Goal: Task Accomplishment & Management: Use online tool/utility

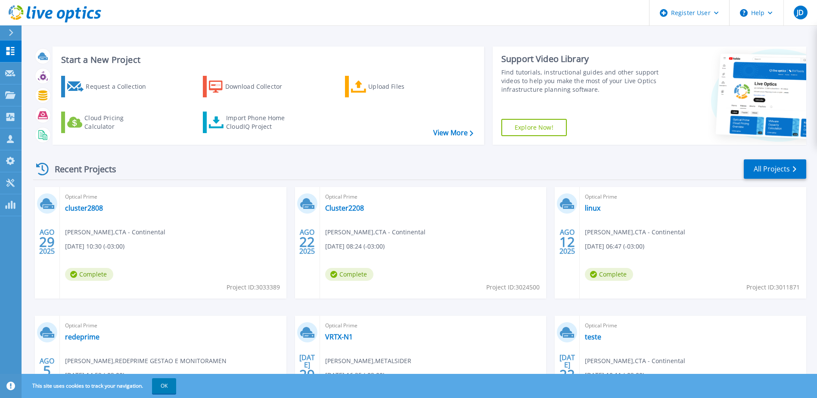
click at [363, 89] on icon at bounding box center [359, 87] width 16 height 12
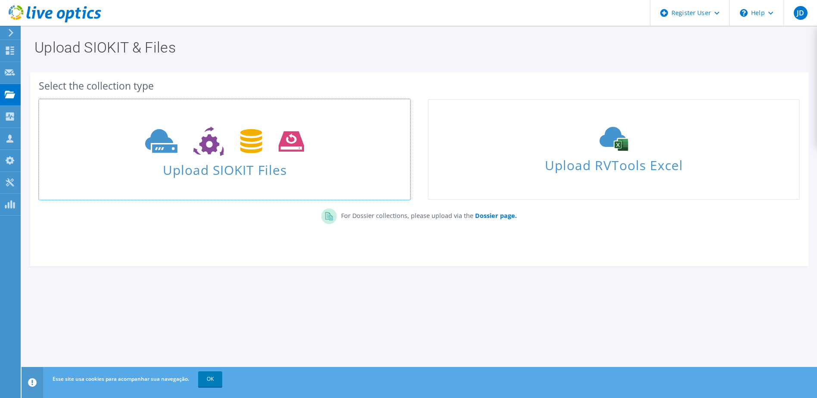
click at [182, 170] on span "Upload SIOKIT Files" at bounding box center [225, 167] width 370 height 19
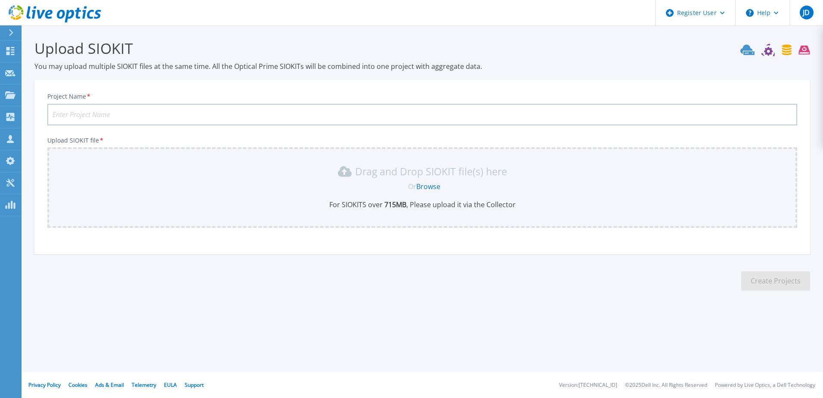
click at [236, 117] on input "Project Name *" at bounding box center [422, 115] width 750 height 22
click at [68, 110] on input "Project Name *" at bounding box center [422, 115] width 750 height 22
paste input "FASANO"
type input "FASANO"
drag, startPoint x: 256, startPoint y: 179, endPoint x: 267, endPoint y: 178, distance: 11.3
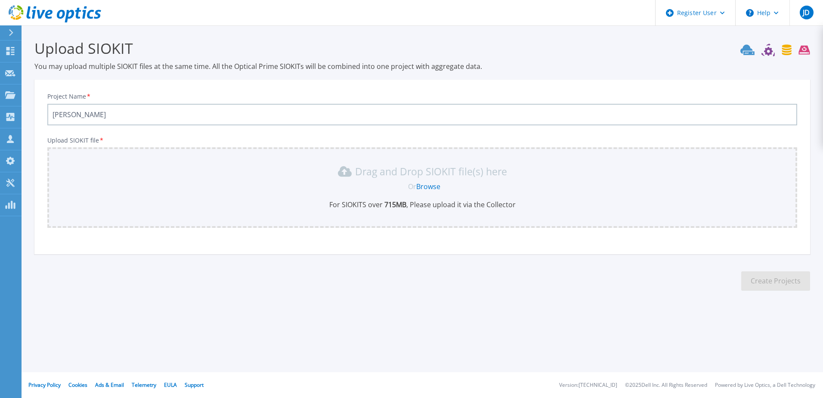
click at [267, 178] on div "Drag and Drop SIOKIT file(s) here Or Browse For SIOKITS over 715 MB , Please up…" at bounding box center [423, 187] width 740 height 45
click at [391, 174] on p "Drag and Drop SIOKIT file(s) here" at bounding box center [431, 171] width 152 height 9
click at [429, 188] on link "Browse" at bounding box center [428, 186] width 24 height 9
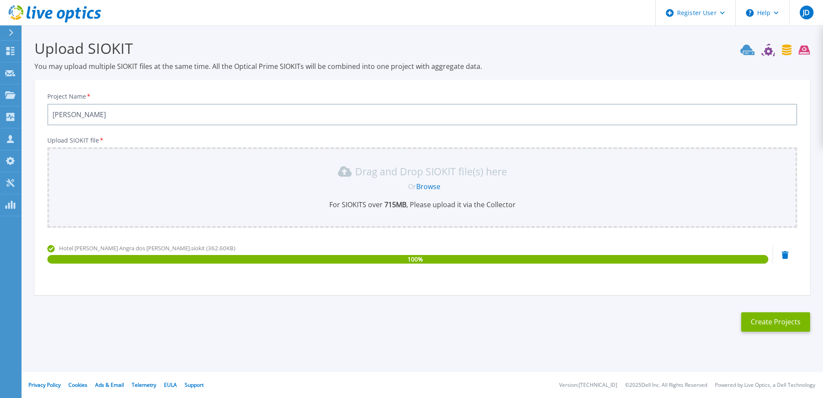
click at [779, 329] on button "Create Projects" at bounding box center [776, 321] width 69 height 19
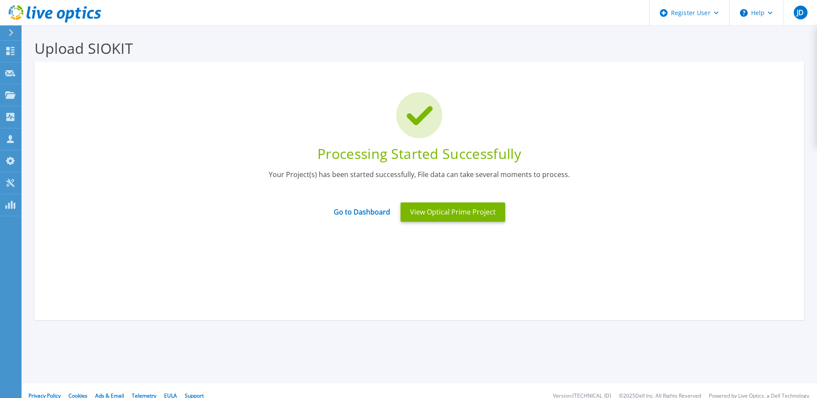
click at [428, 216] on button "View Optical Prime Project" at bounding box center [453, 211] width 105 height 19
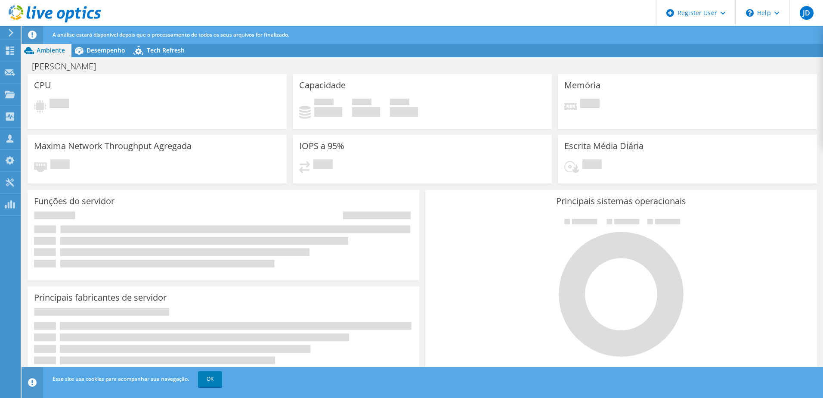
click at [214, 385] on link "OK" at bounding box center [210, 379] width 24 height 16
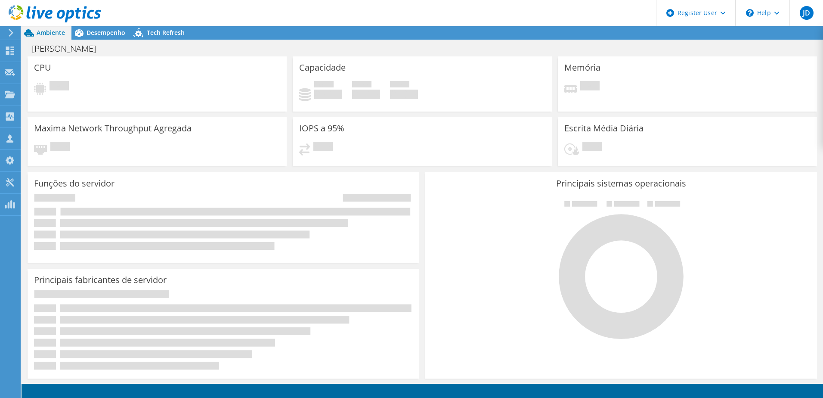
radio input "true"
radio input "false"
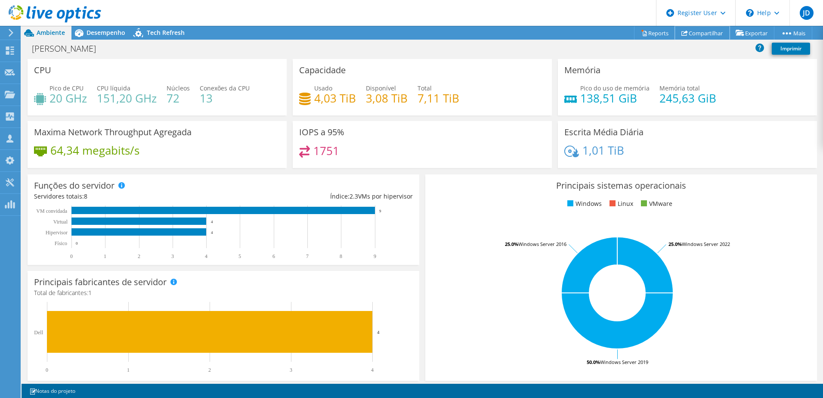
click at [712, 34] on link "Compartilhar" at bounding box center [702, 32] width 55 height 13
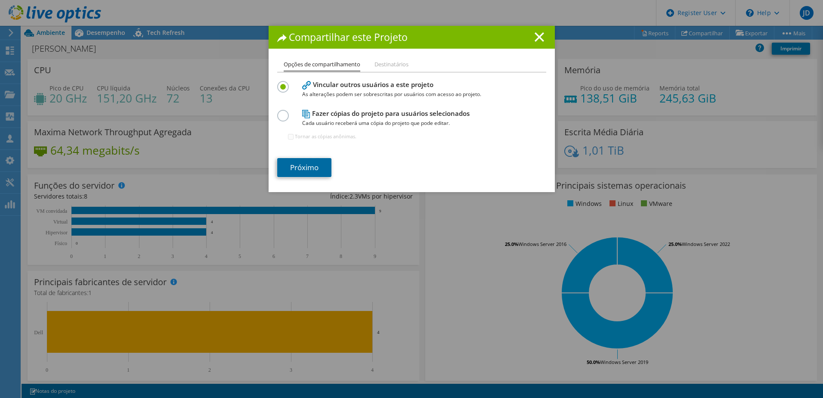
click at [299, 166] on link "Próximo" at bounding box center [304, 167] width 54 height 19
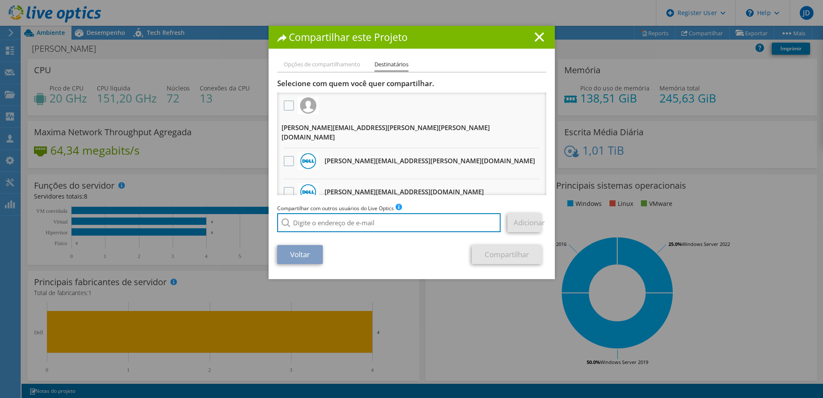
click at [322, 231] on input "search" at bounding box center [389, 222] width 224 height 19
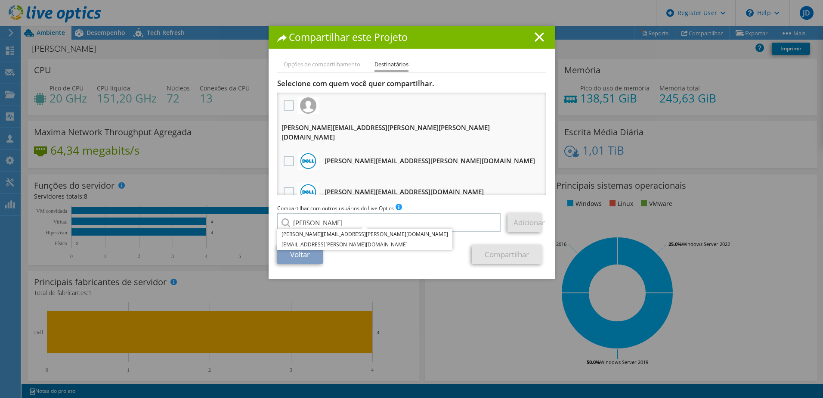
click at [339, 239] on li "[PERSON_NAME][EMAIL_ADDRESS][PERSON_NAME][DOMAIN_NAME]" at bounding box center [364, 234] width 175 height 10
type input "[PERSON_NAME][EMAIL_ADDRESS][PERSON_NAME][DOMAIN_NAME]"
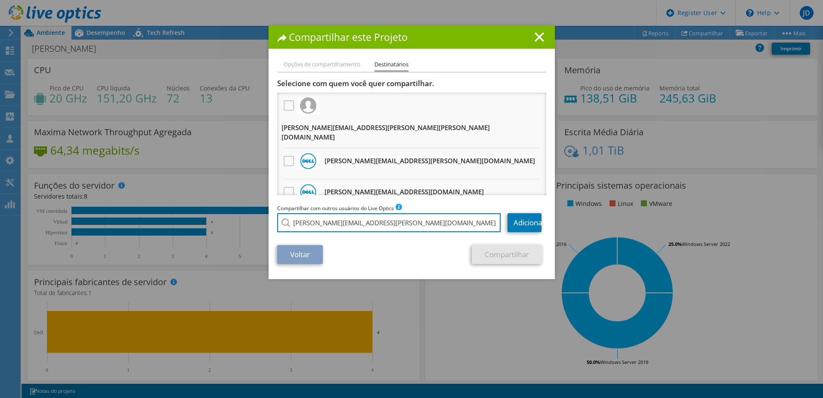
drag, startPoint x: 442, startPoint y: 222, endPoint x: 437, endPoint y: 220, distance: 5.4
click at [442, 222] on input "[PERSON_NAME][EMAIL_ADDRESS][PERSON_NAME][DOMAIN_NAME]" at bounding box center [389, 222] width 224 height 19
drag, startPoint x: 526, startPoint y: 218, endPoint x: 510, endPoint y: 224, distance: 16.9
click at [526, 219] on link "Adicionar" at bounding box center [525, 222] width 34 height 19
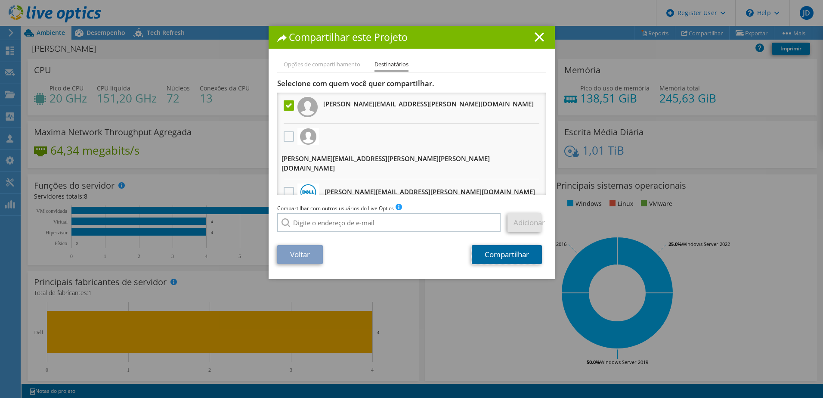
click at [511, 260] on link "Compartilhar" at bounding box center [507, 254] width 70 height 19
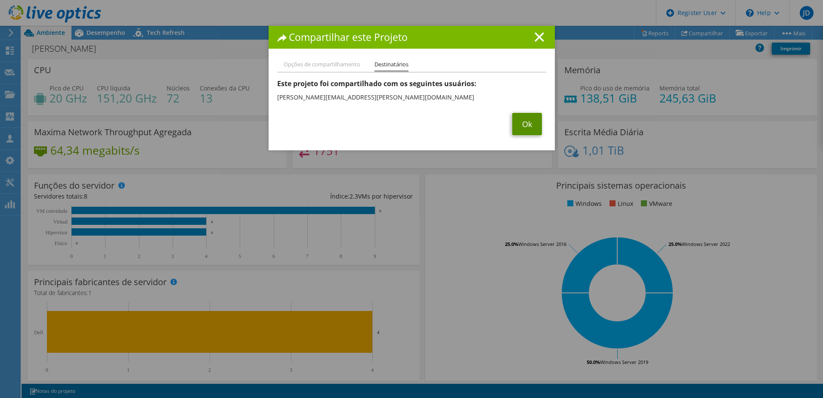
click at [531, 128] on link "Ok" at bounding box center [528, 124] width 30 height 22
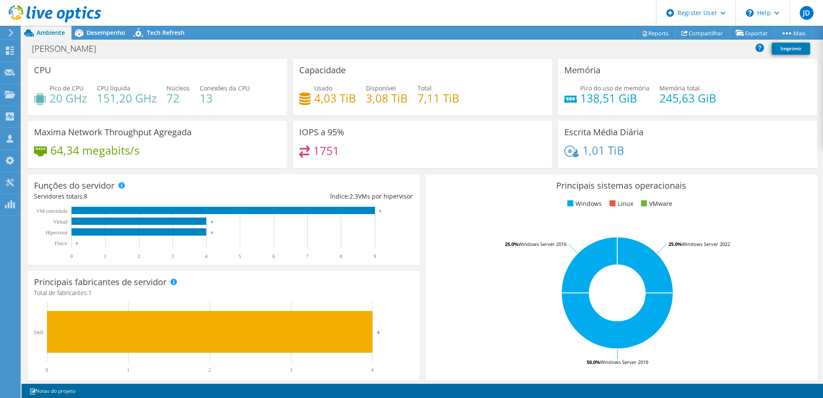
click at [87, 34] on span "Desempenho" at bounding box center [106, 32] width 39 height 8
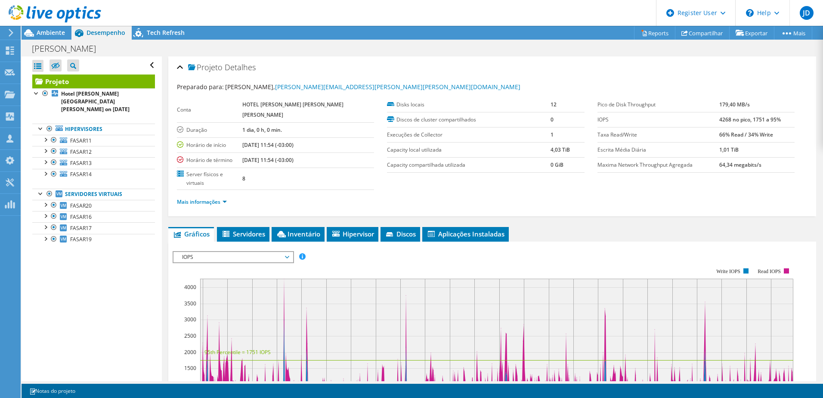
click at [416, 230] on span "Discos" at bounding box center [400, 234] width 31 height 9
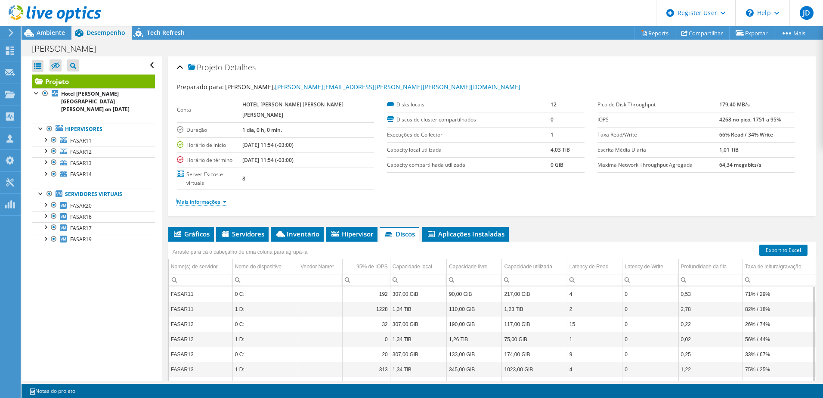
click at [226, 198] on link "Mais informações" at bounding box center [202, 201] width 50 height 7
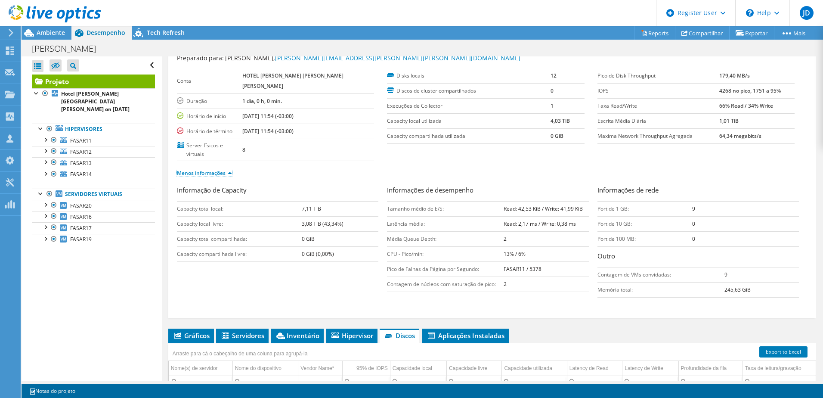
scroll to position [43, 0]
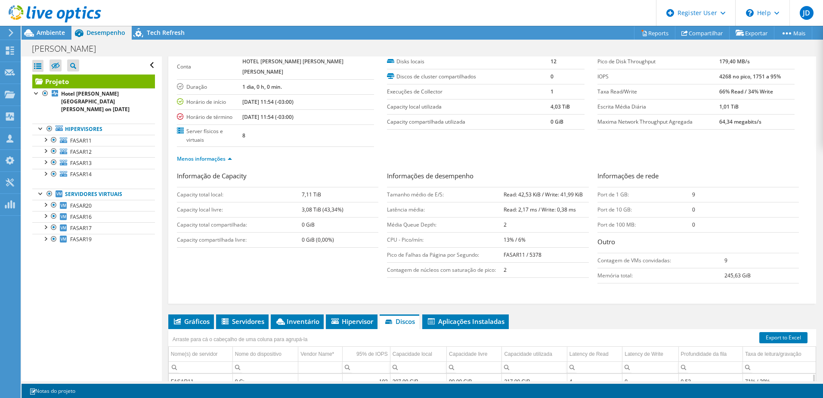
click at [266, 314] on li "Servidores" at bounding box center [242, 321] width 53 height 15
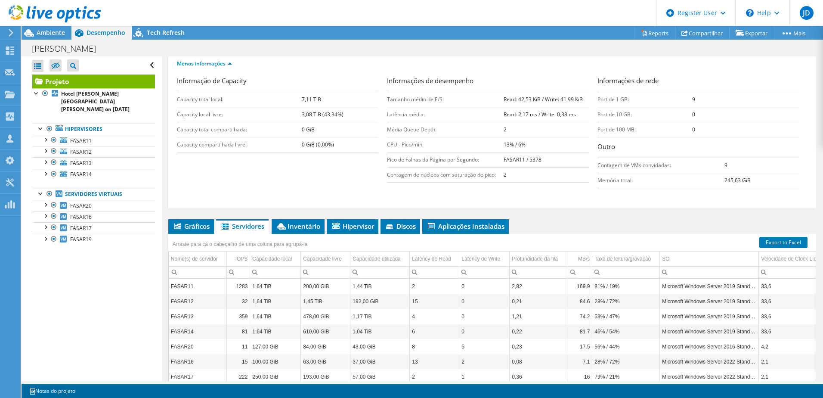
scroll to position [129, 0]
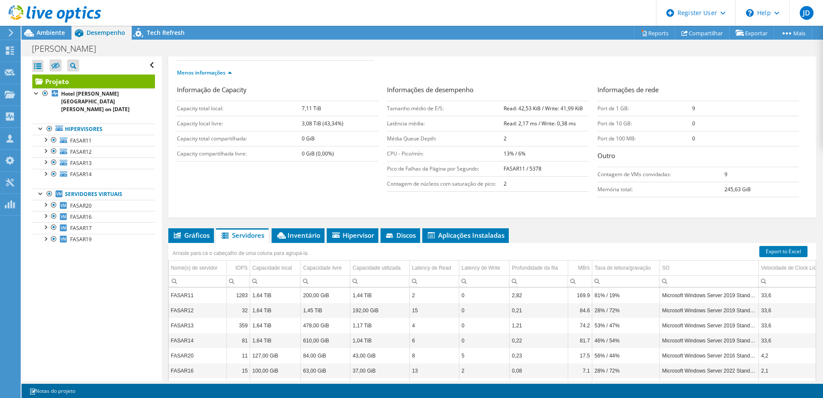
click at [314, 231] on span "Inventário" at bounding box center [298, 235] width 44 height 9
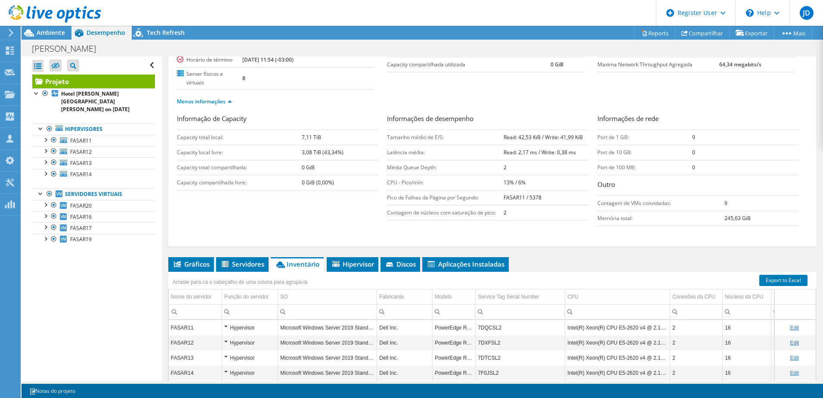
scroll to position [86, 0]
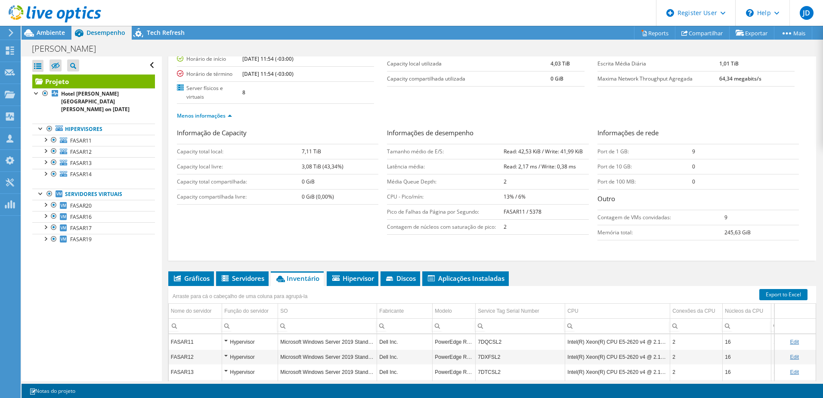
click at [200, 271] on li "Gráficos" at bounding box center [191, 278] width 46 height 15
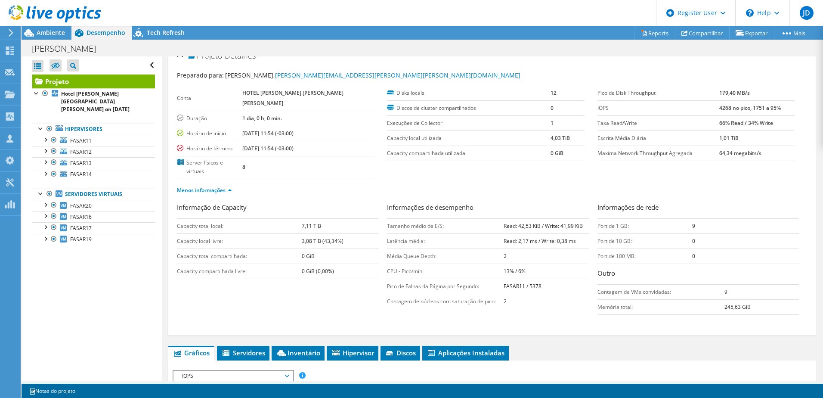
scroll to position [0, 0]
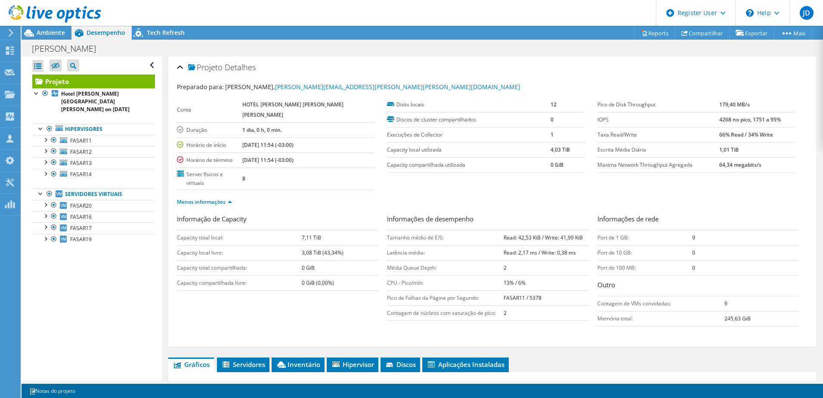
click at [90, 33] on span "Desempenho" at bounding box center [106, 32] width 39 height 8
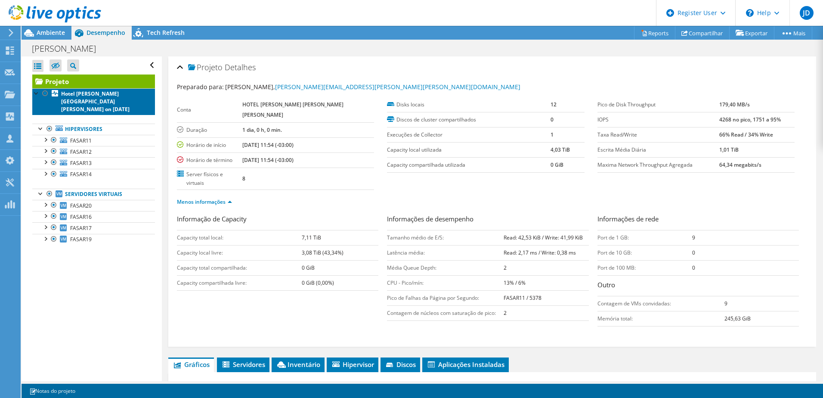
click at [80, 96] on b "Hotel [PERSON_NAME] [GEOGRAPHIC_DATA][PERSON_NAME] on [DATE]" at bounding box center [95, 101] width 68 height 23
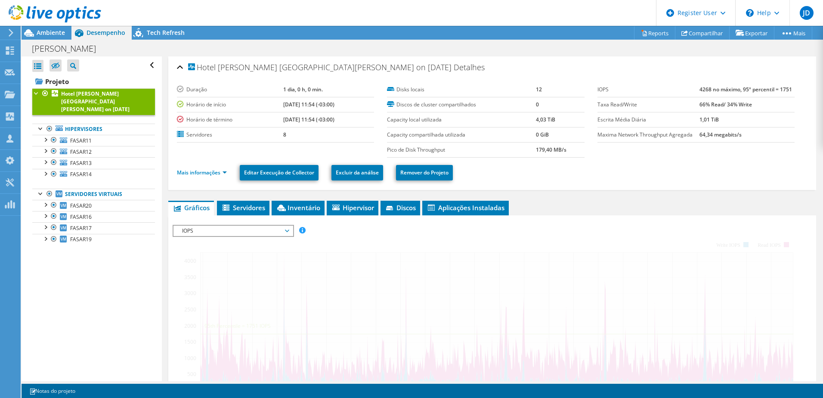
click at [80, 96] on b "Hotel [PERSON_NAME] [GEOGRAPHIC_DATA][PERSON_NAME] on [DATE]" at bounding box center [95, 101] width 68 height 23
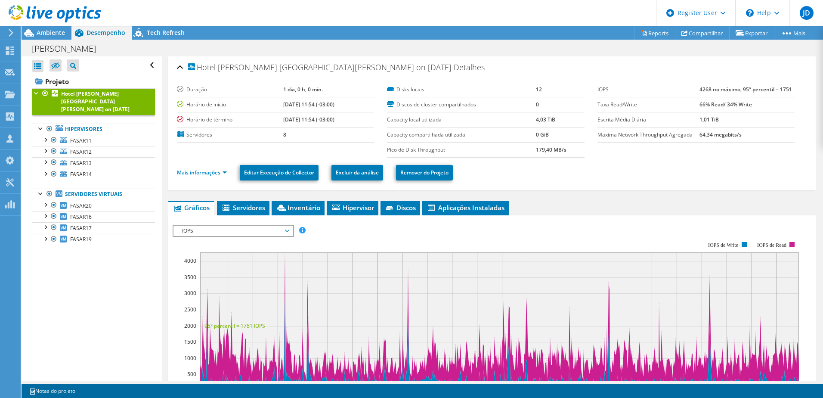
click at [54, 32] on span "Ambiente" at bounding box center [51, 32] width 28 height 8
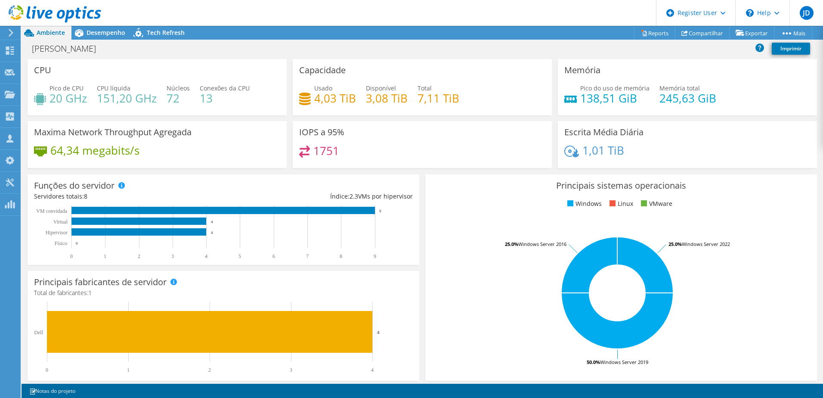
click at [103, 30] on span "Desempenho" at bounding box center [106, 32] width 39 height 8
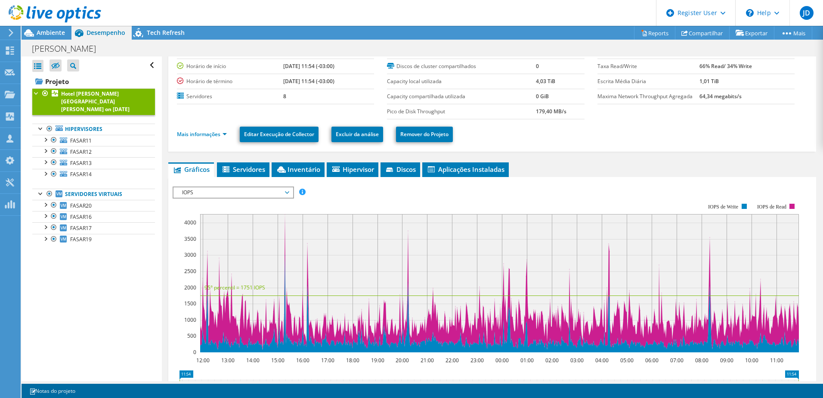
scroll to position [25, 0]
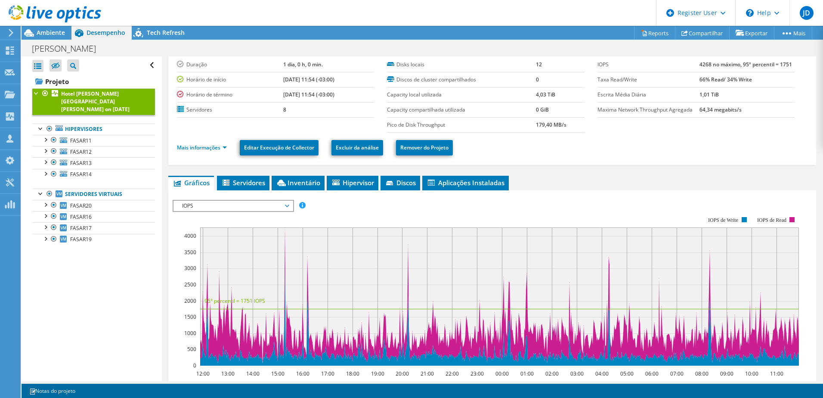
click at [290, 207] on span "IOPS" at bounding box center [233, 206] width 119 height 10
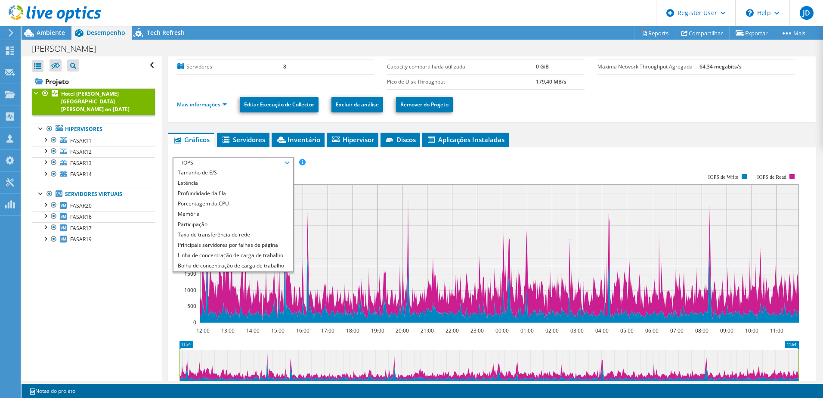
scroll to position [31, 0]
click at [220, 197] on li "Porcentagem da CPU" at bounding box center [233, 194] width 119 height 10
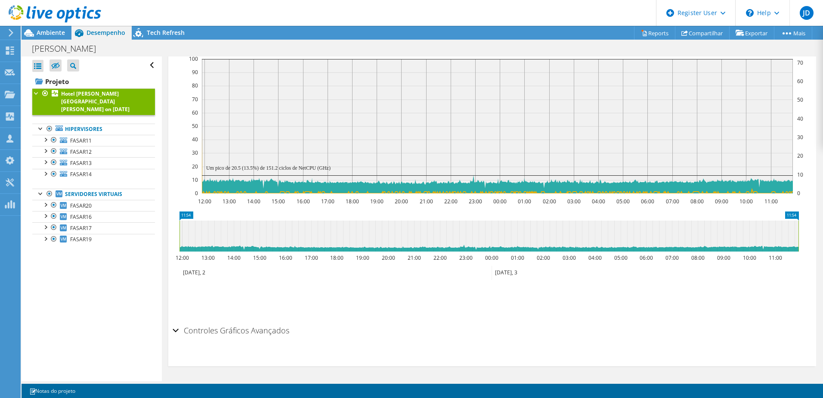
scroll to position [0, 0]
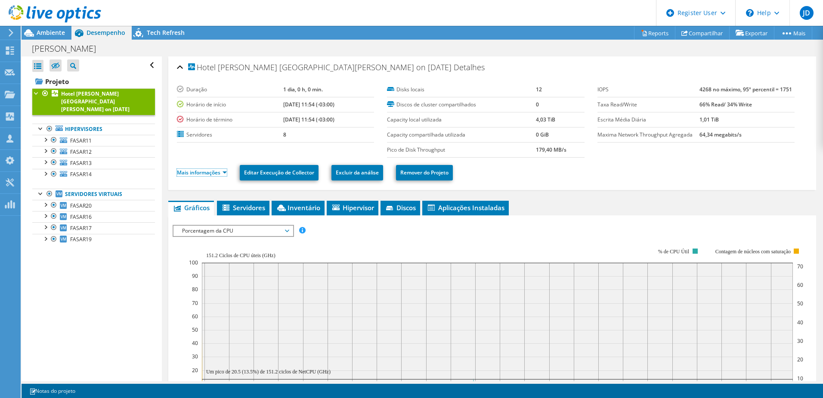
click at [221, 174] on link "Mais informações" at bounding box center [202, 172] width 50 height 7
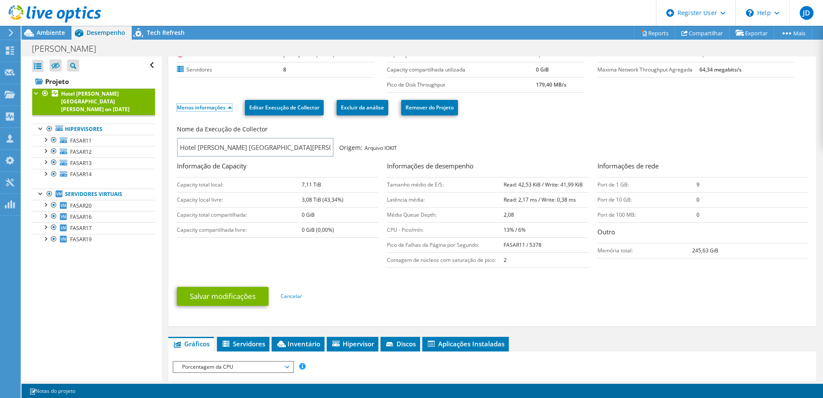
scroll to position [86, 0]
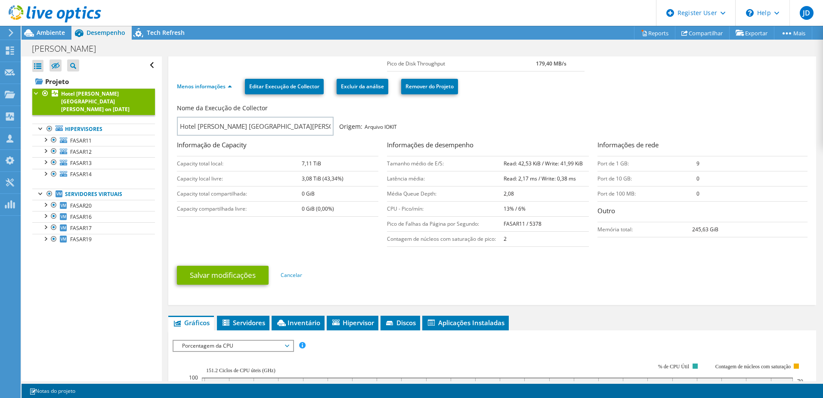
click at [90, 97] on b "Hotel [PERSON_NAME] [GEOGRAPHIC_DATA][PERSON_NAME] on [DATE]" at bounding box center [95, 101] width 68 height 23
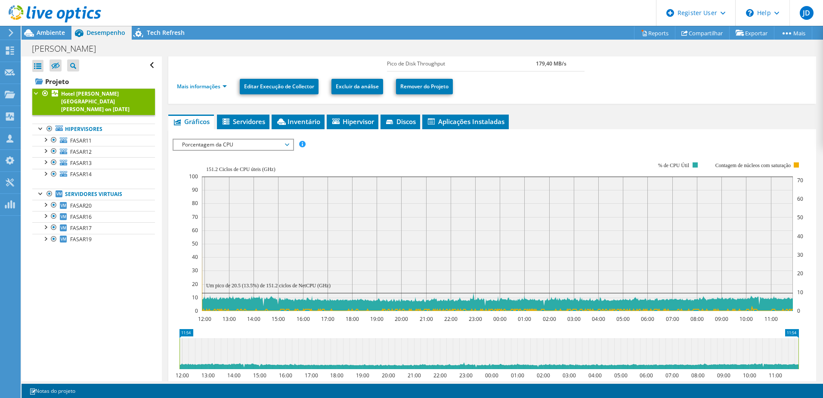
click at [90, 97] on b "Hotel [PERSON_NAME] [GEOGRAPHIC_DATA][PERSON_NAME] on [DATE]" at bounding box center [95, 101] width 68 height 23
click at [386, 122] on li "Discos" at bounding box center [401, 122] width 40 height 15
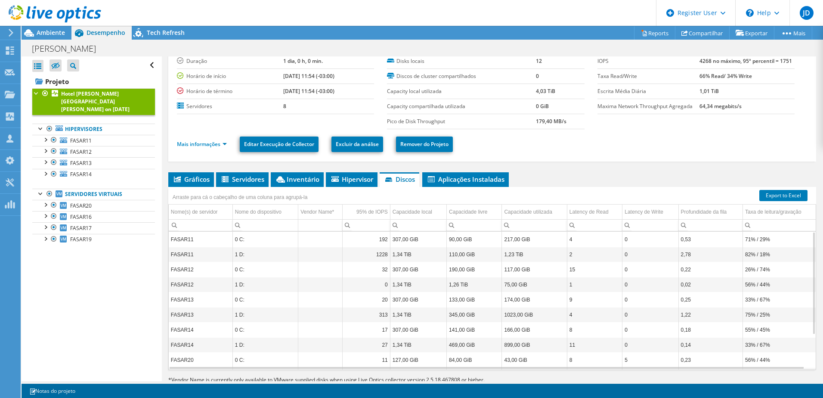
scroll to position [43, 0]
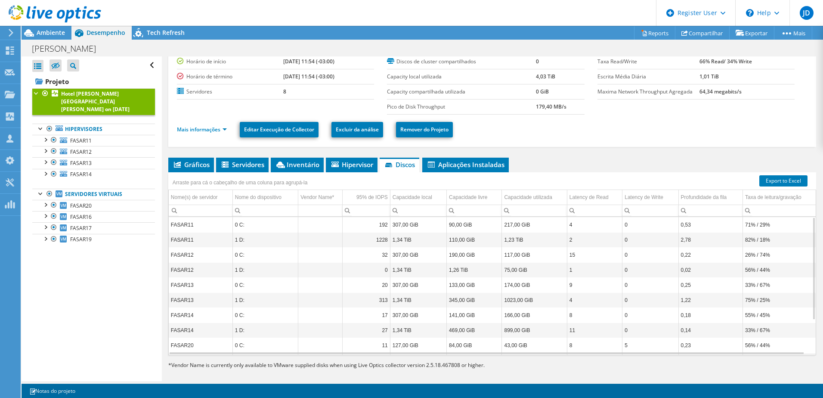
click at [202, 125] on li "Mais informações" at bounding box center [204, 129] width 55 height 9
click at [199, 130] on link "Mais informações" at bounding box center [202, 129] width 50 height 7
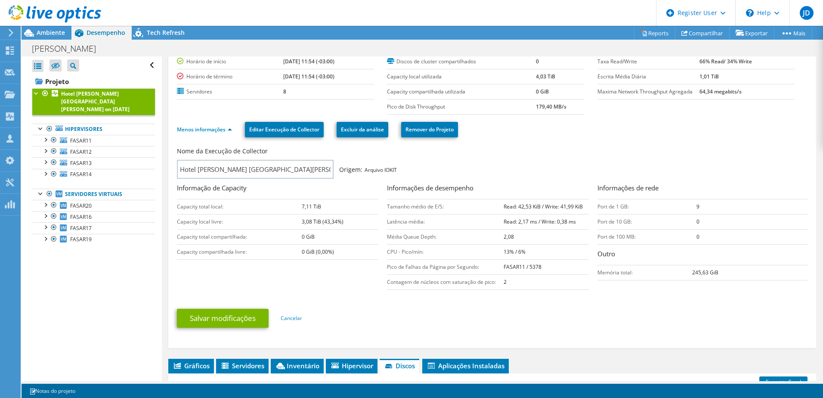
drag, startPoint x: 298, startPoint y: 224, endPoint x: 320, endPoint y: 223, distance: 21.6
click at [317, 223] on tr "Capacity local livre: 3,08 TiB (43,34%)" at bounding box center [278, 221] width 202 height 15
click at [324, 223] on td "3,08 TiB (43,34%)" at bounding box center [340, 221] width 77 height 15
